Goal: Check status: Check status

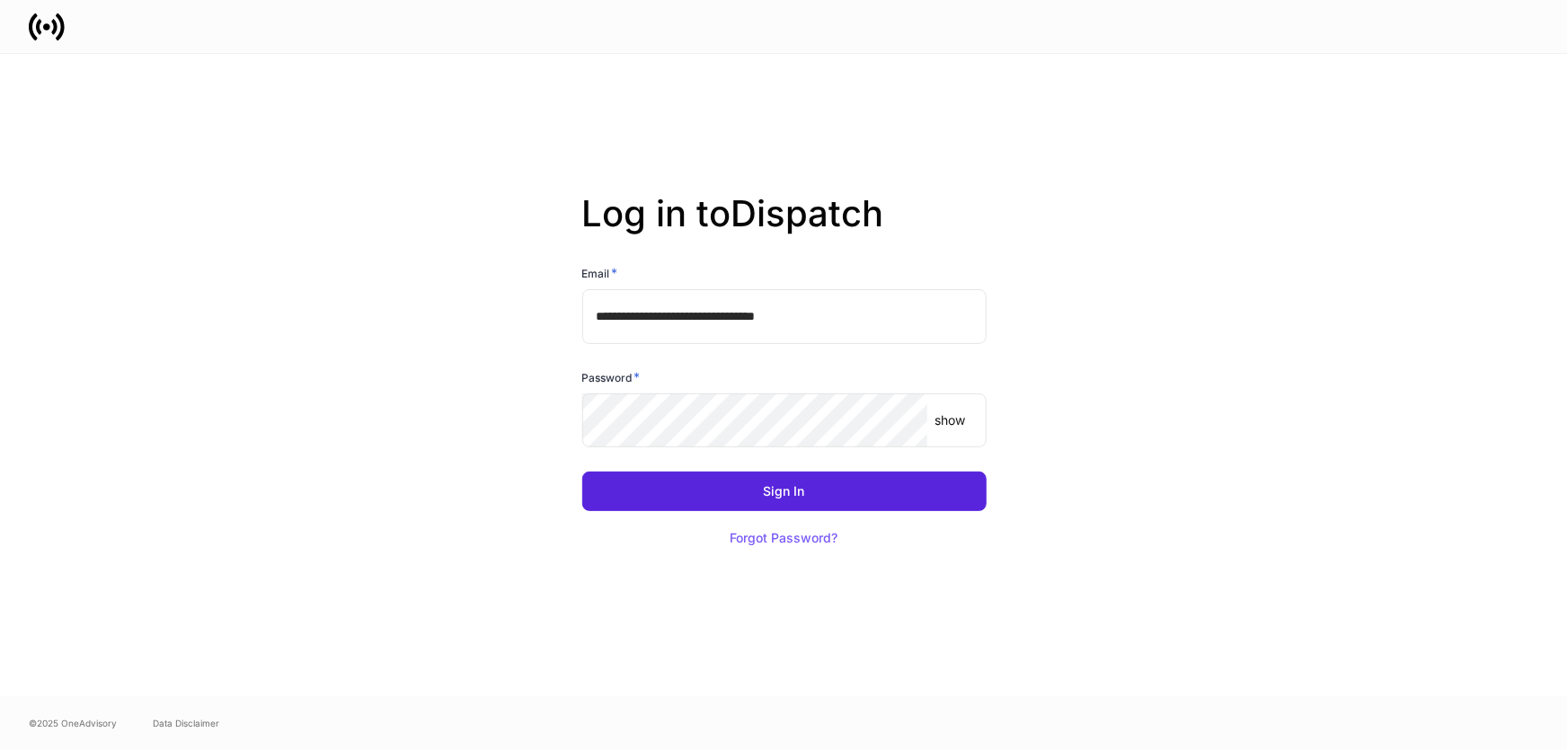
click at [674, 321] on input "**********" at bounding box center [784, 315] width 404 height 54
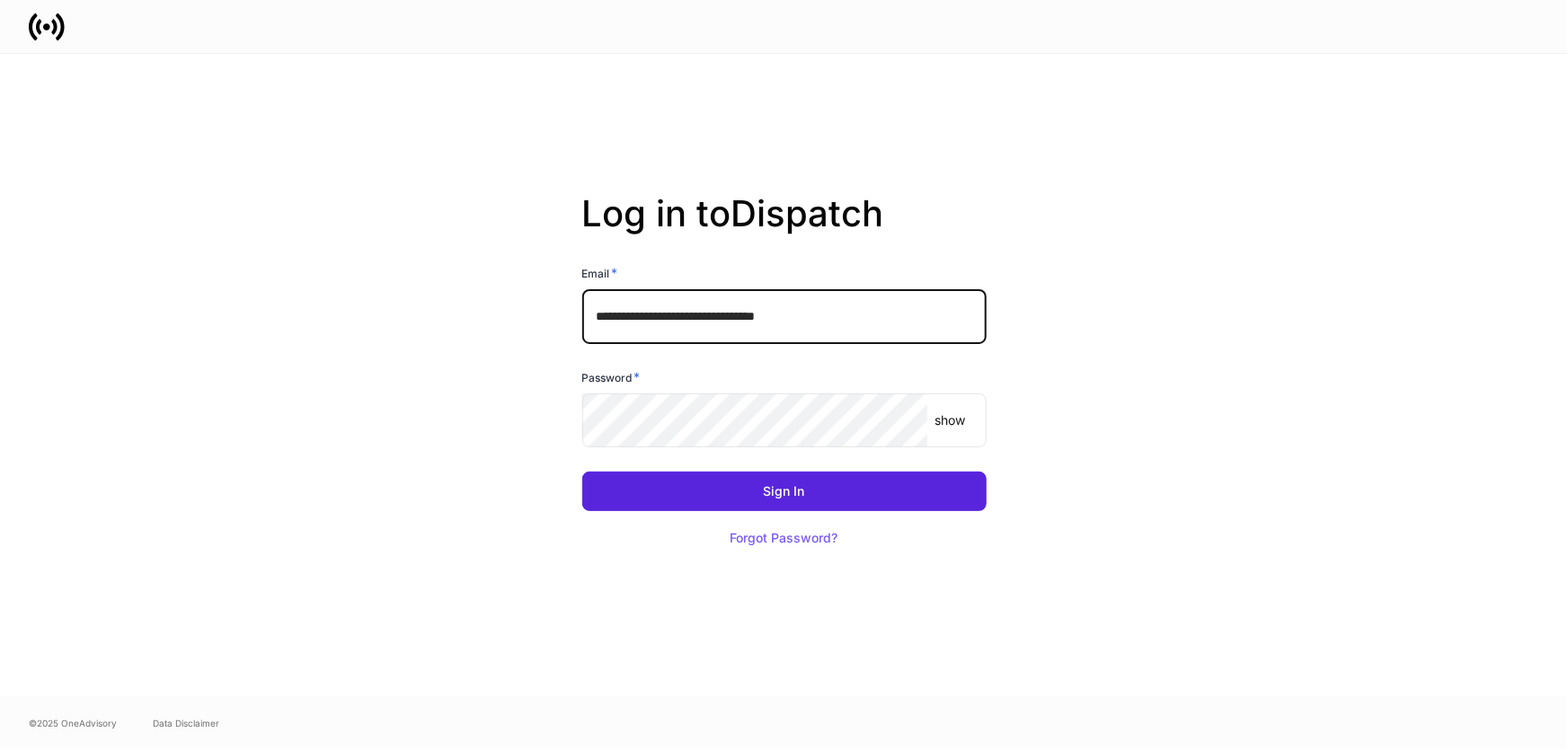
click at [674, 318] on input "**********" at bounding box center [784, 315] width 404 height 54
type input "**********"
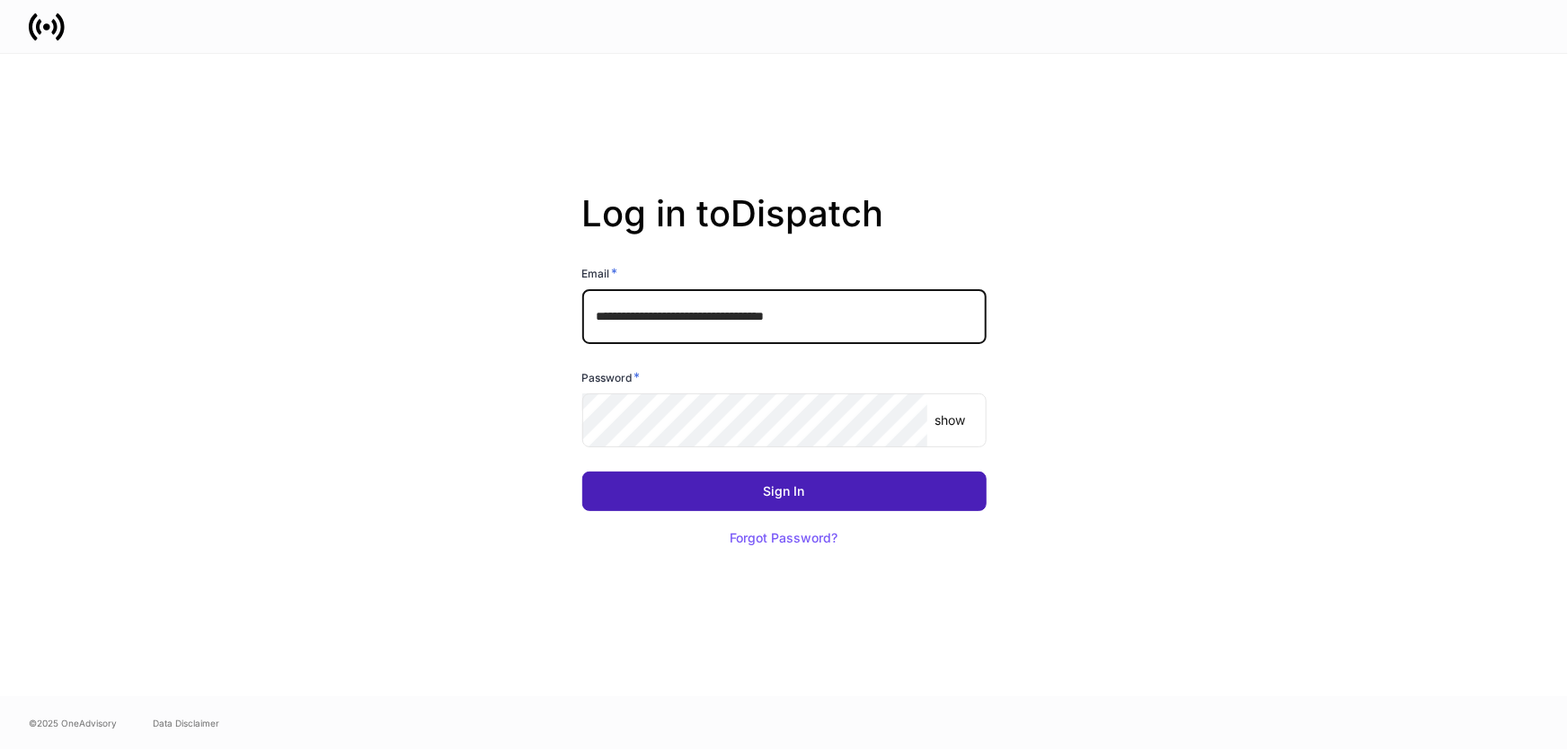
click at [692, 494] on button "Sign In" at bounding box center [784, 491] width 404 height 40
